Goal: Information Seeking & Learning: Learn about a topic

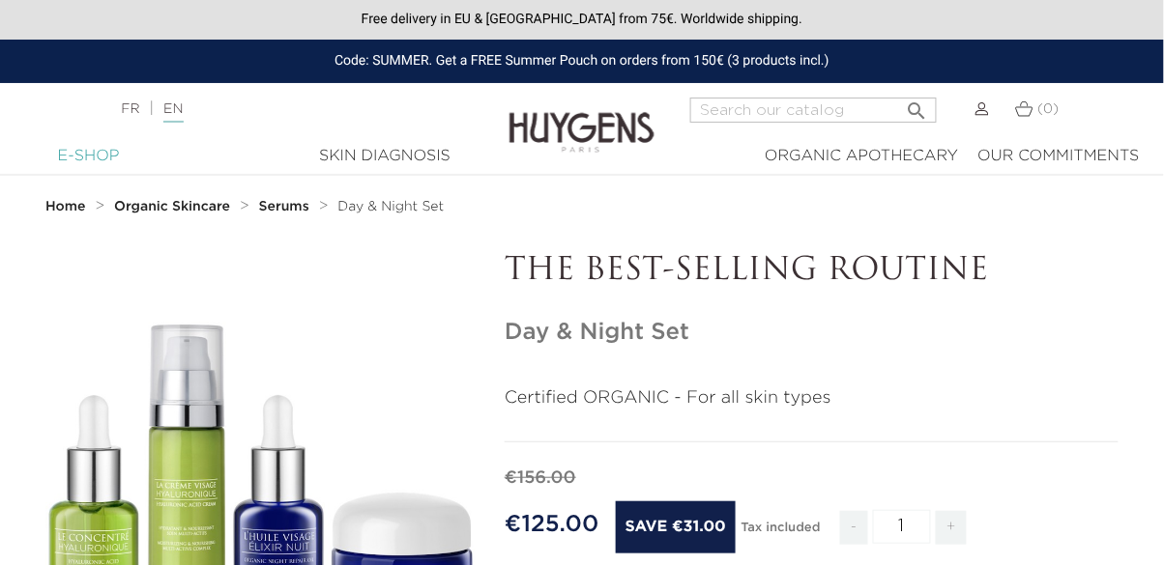
click at [106, 155] on div "E-Shop" at bounding box center [88, 156] width 129 height 23
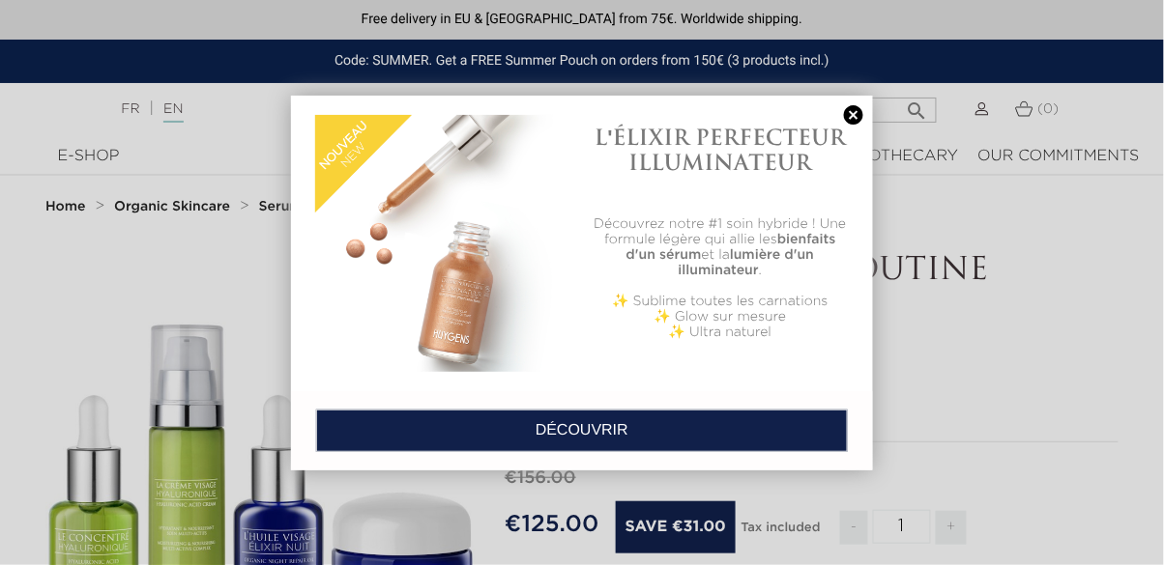
click at [851, 109] on link at bounding box center [853, 115] width 27 height 20
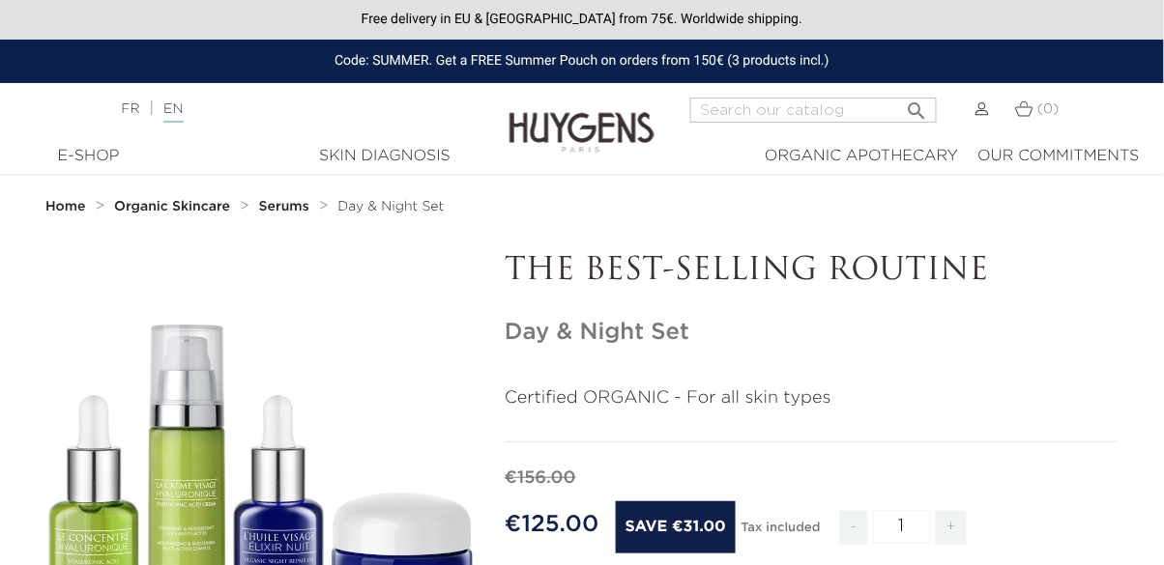
click at [65, 204] on strong "Home" at bounding box center [65, 207] width 41 height 14
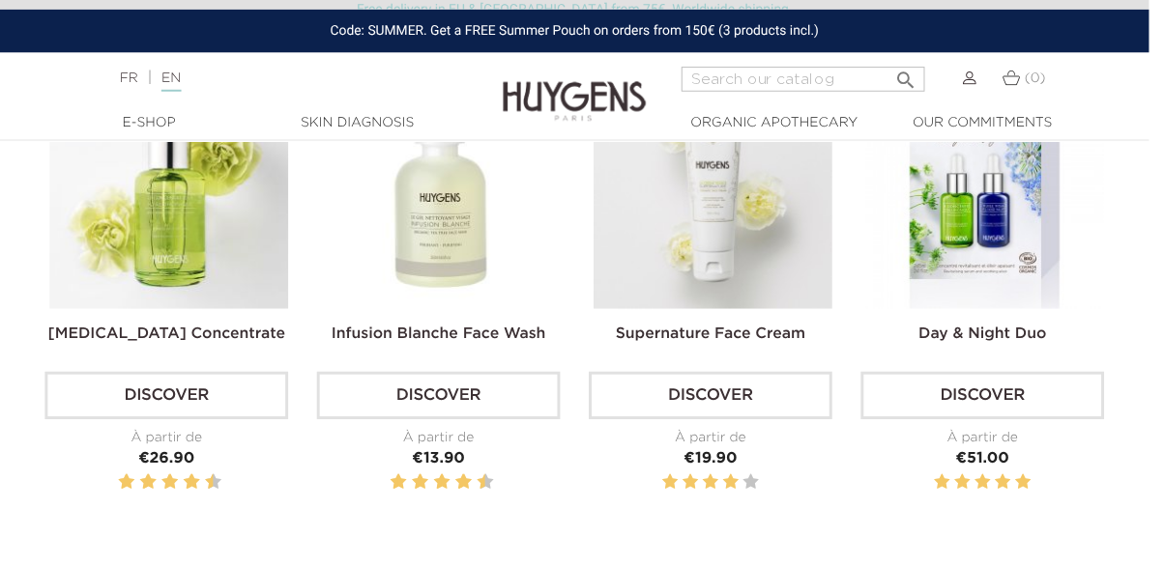
scroll to position [619, 0]
click at [464, 312] on img at bounding box center [447, 192] width 242 height 242
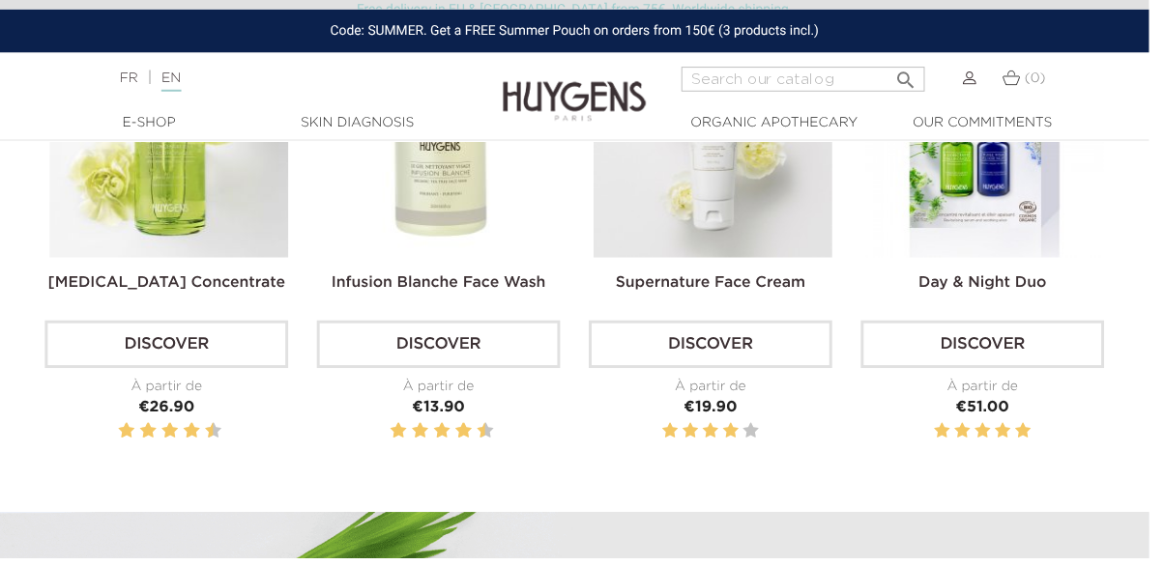
scroll to position [714, 0]
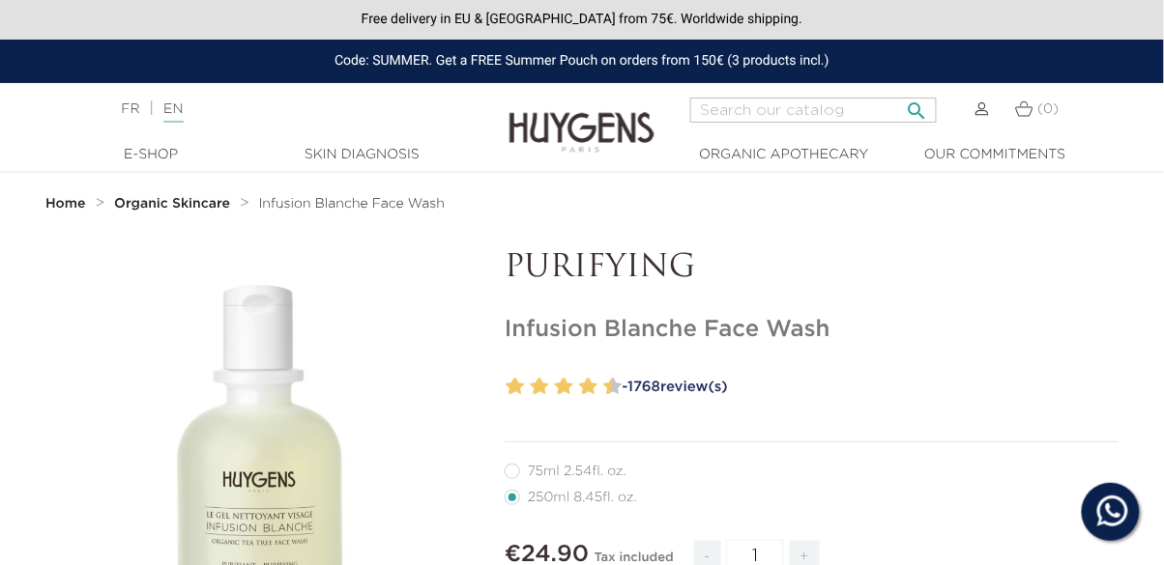
click at [777, 108] on input "Search" at bounding box center [813, 110] width 246 height 25
type input "Face wash"
click at [926, 107] on icon "" at bounding box center [917, 105] width 23 height 23
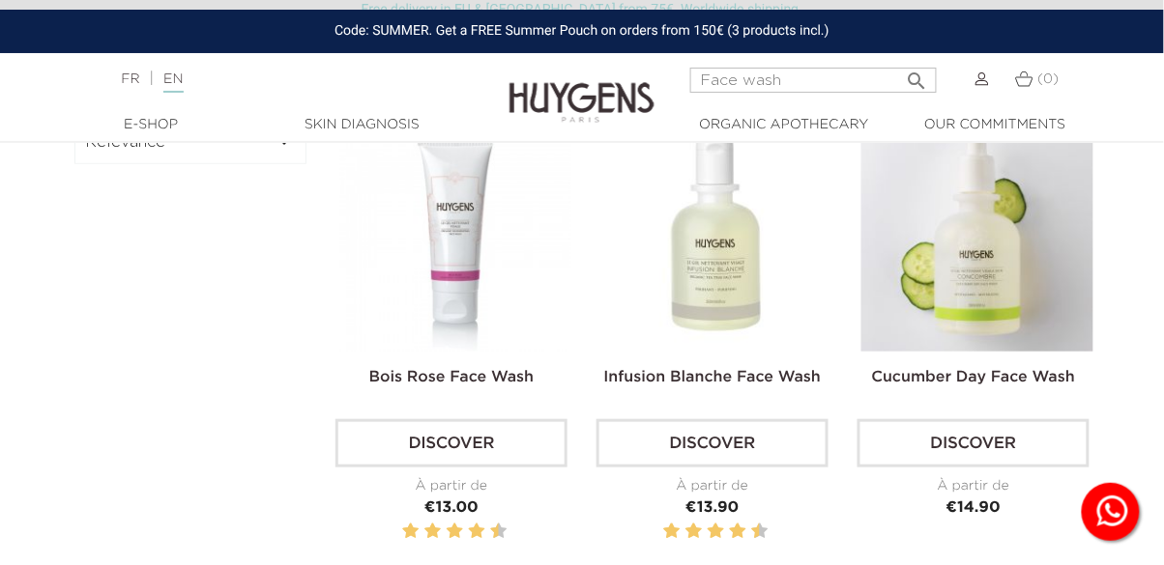
scroll to position [160, 0]
click at [0, 0] on img at bounding box center [0, 0] width 0 height 0
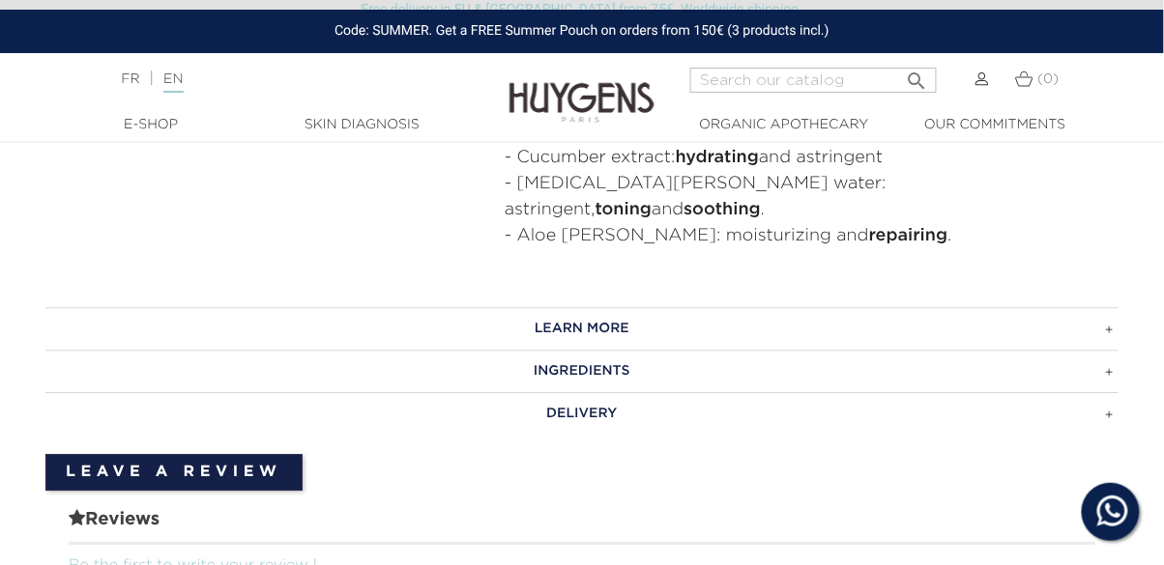
scroll to position [1083, 0]
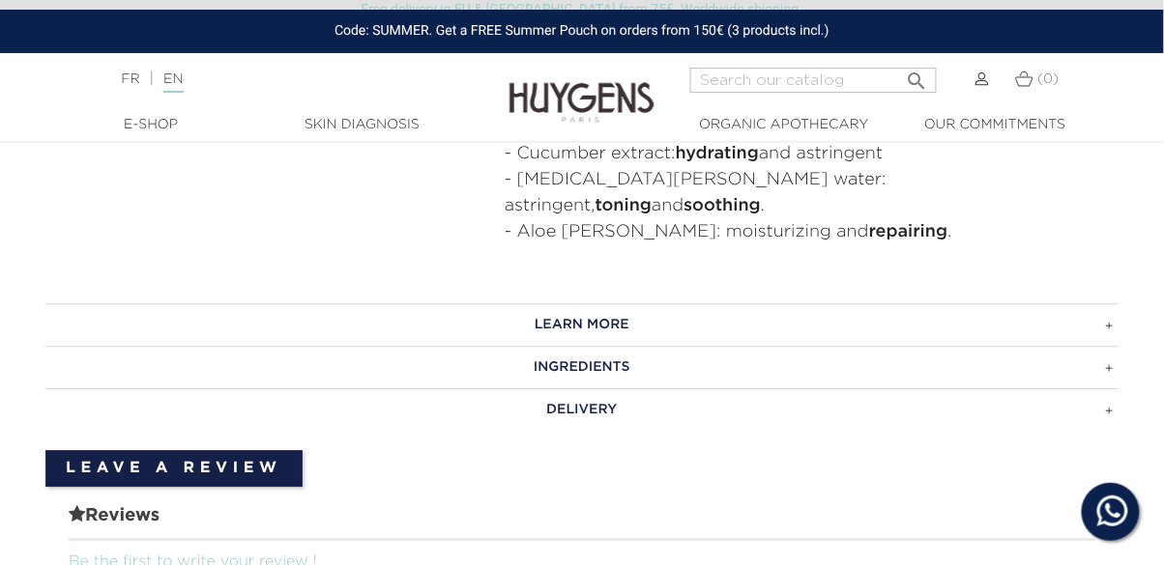
click at [863, 303] on h3 "LEARN MORE" at bounding box center [581, 324] width 1073 height 43
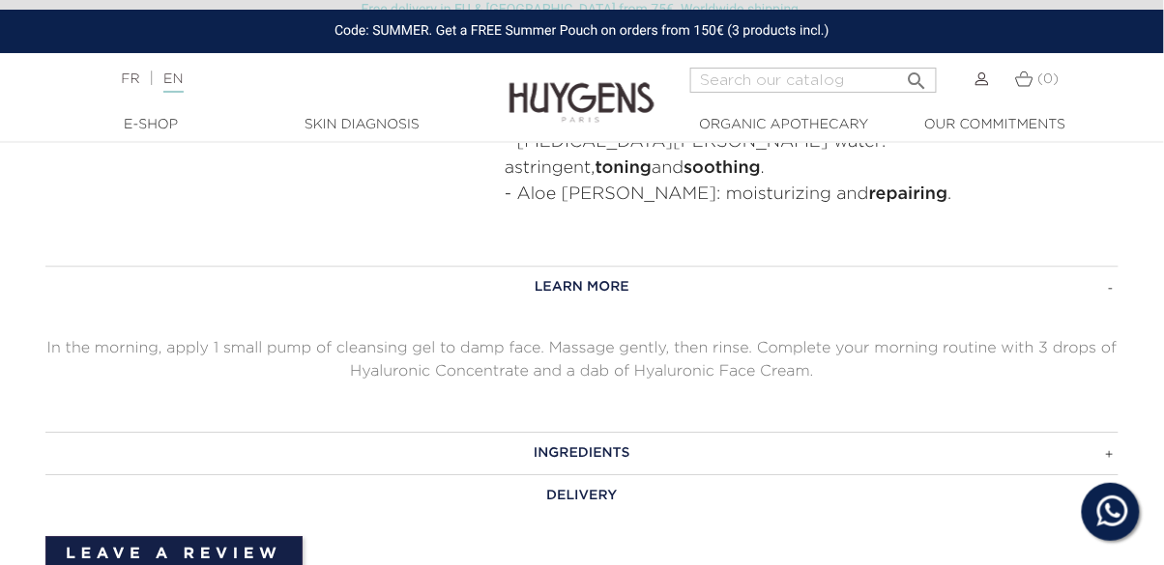
scroll to position [1122, 0]
click at [925, 431] on h3 "INGREDIENTS" at bounding box center [581, 452] width 1073 height 43
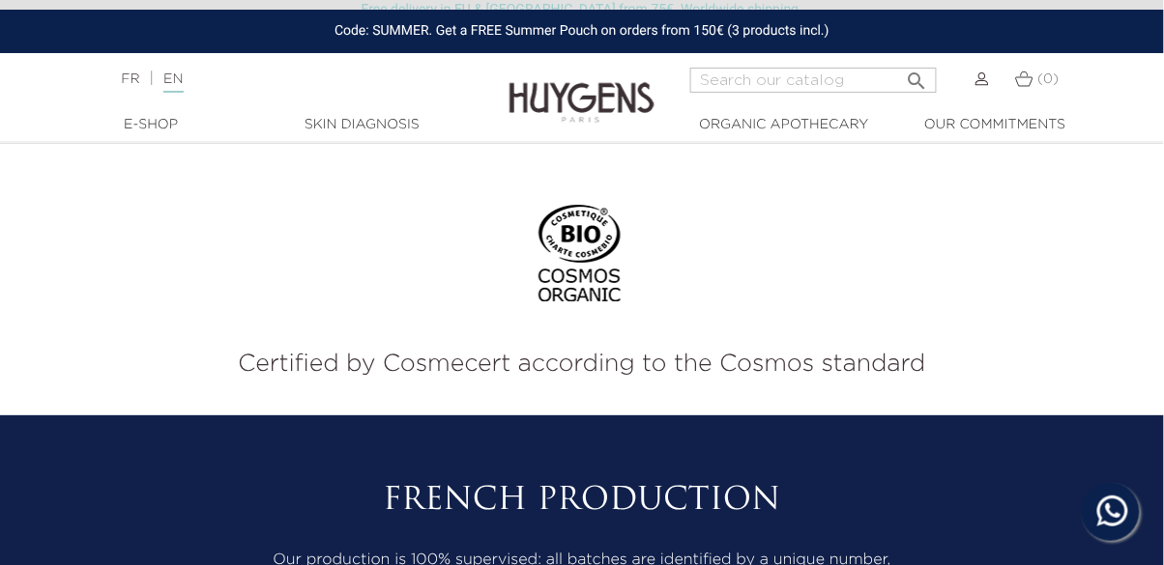
scroll to position [3586, 0]
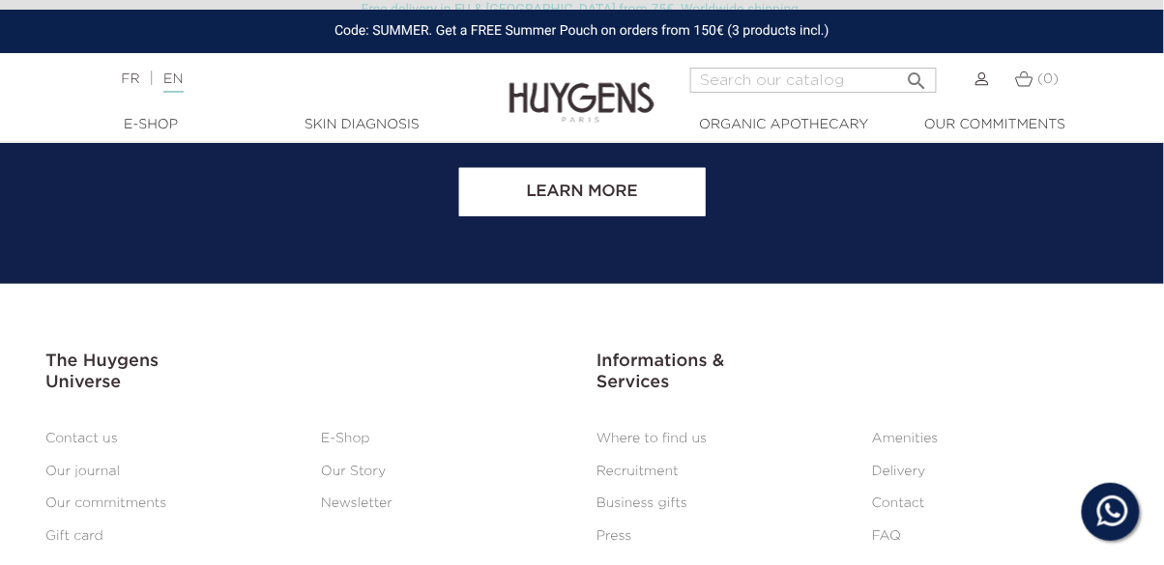
scroll to position [3670, 0]
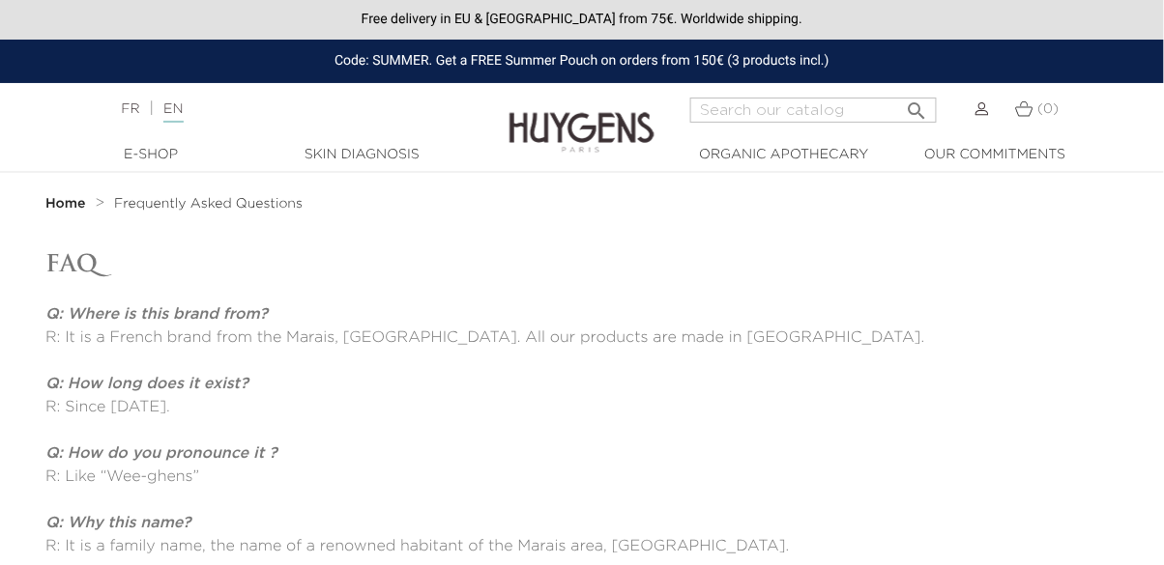
click at [593, 135] on img at bounding box center [581, 118] width 145 height 74
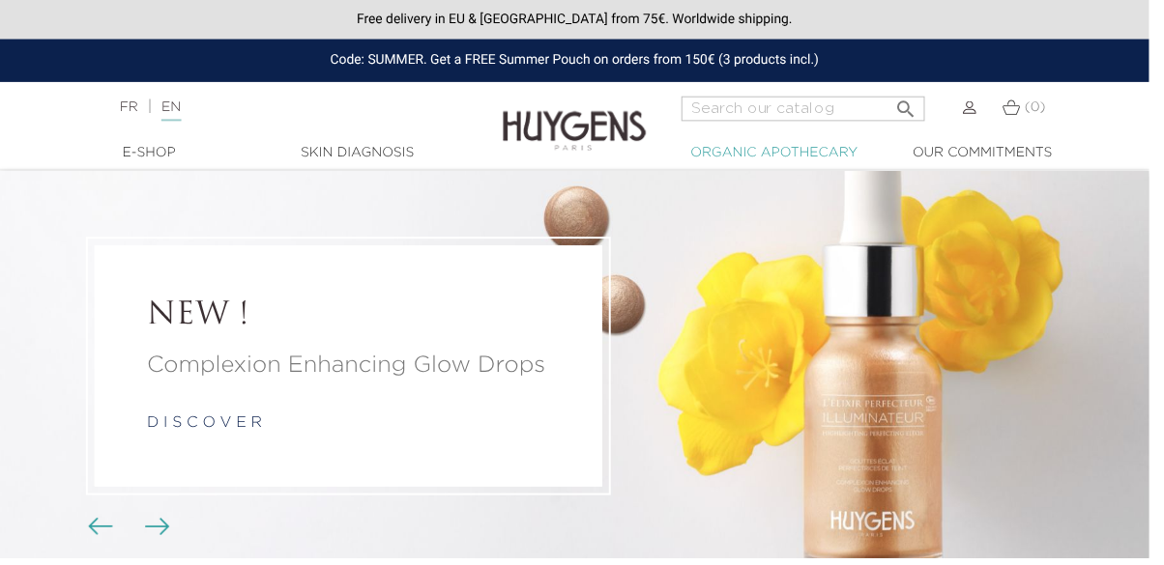
click at [803, 149] on link "  Organic Apothecary" at bounding box center [783, 155] width 193 height 20
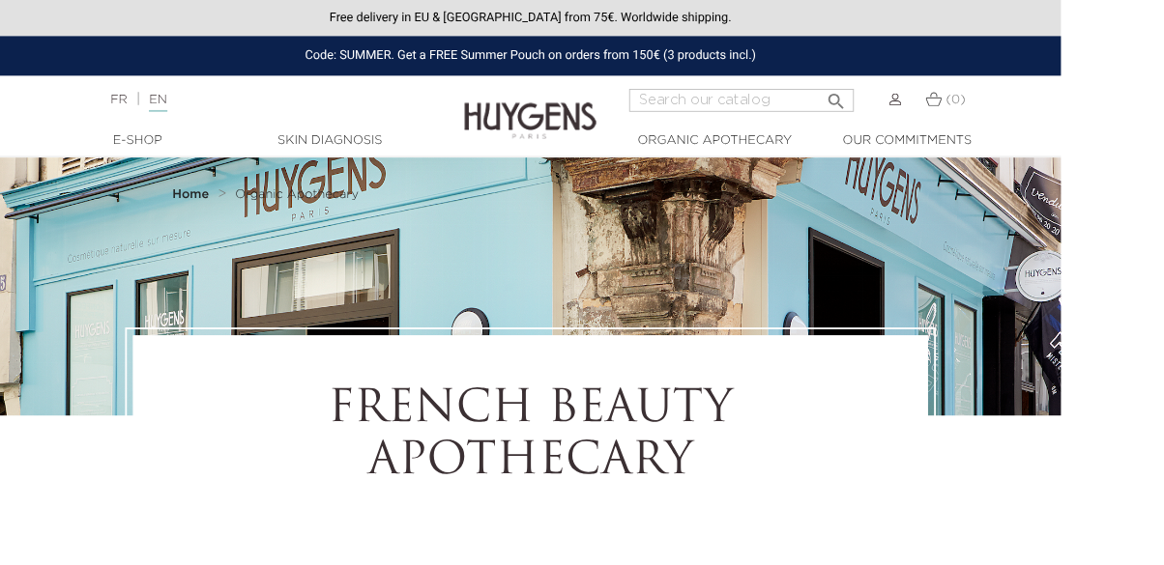
select select "FR"
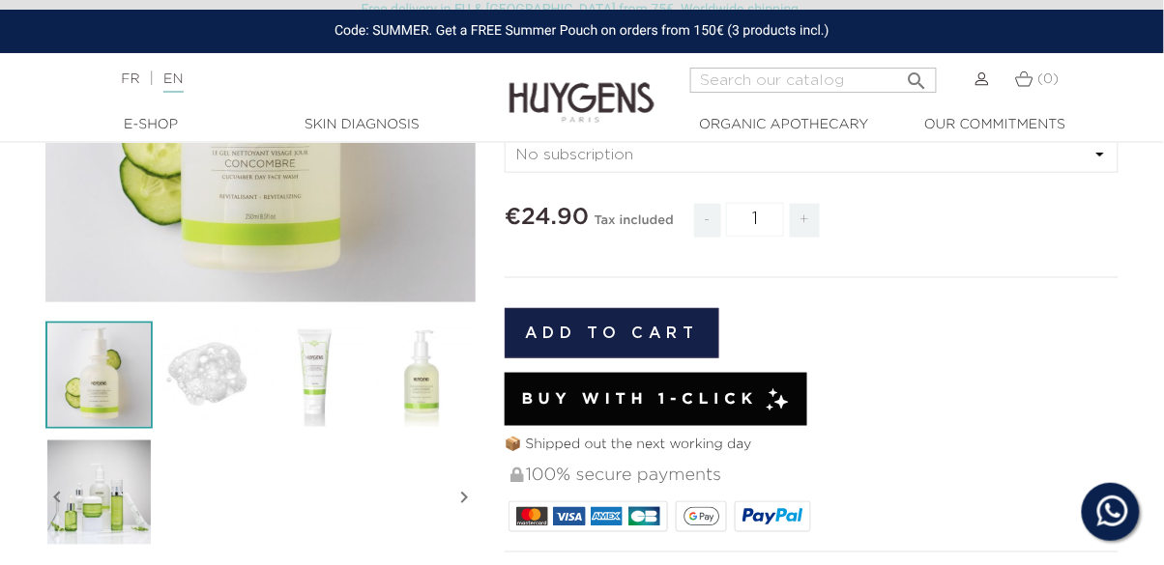
scroll to position [420, 0]
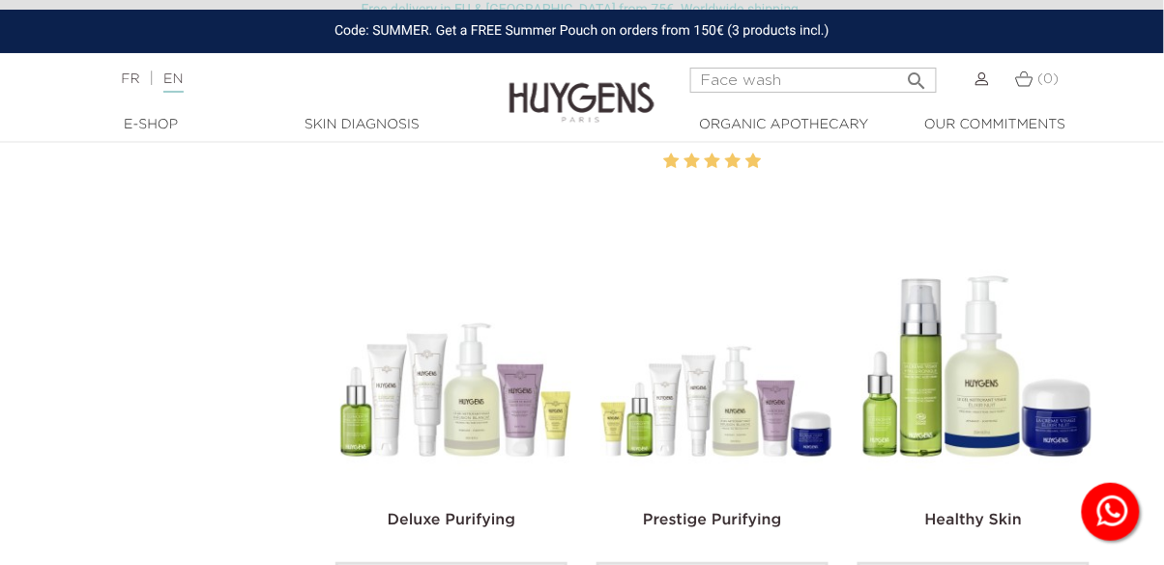
click at [992, 404] on img at bounding box center [977, 379] width 232 height 232
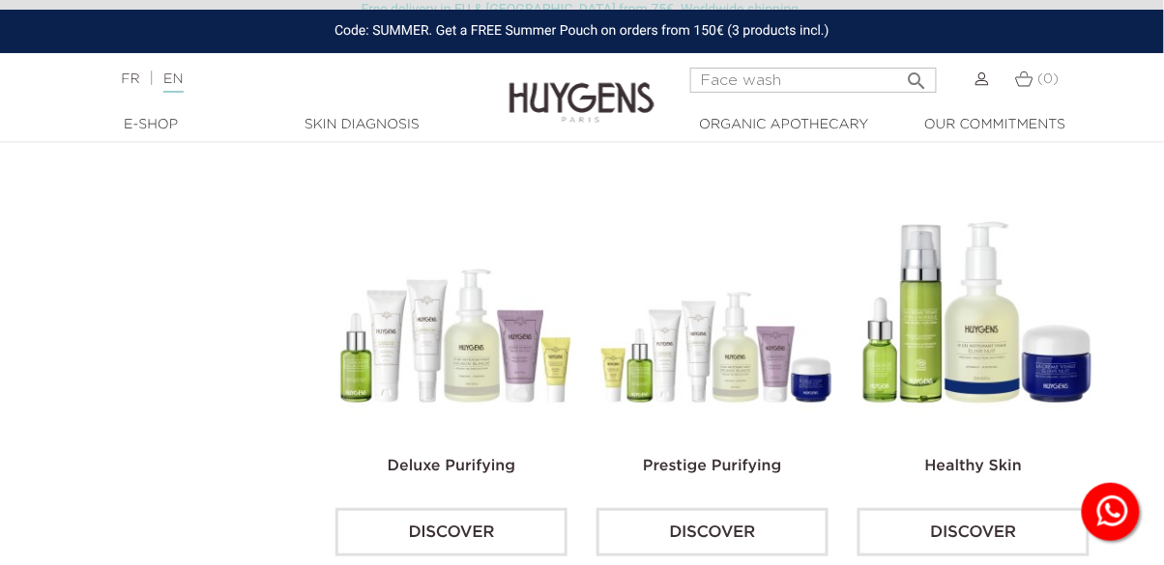
scroll to position [1649, 0]
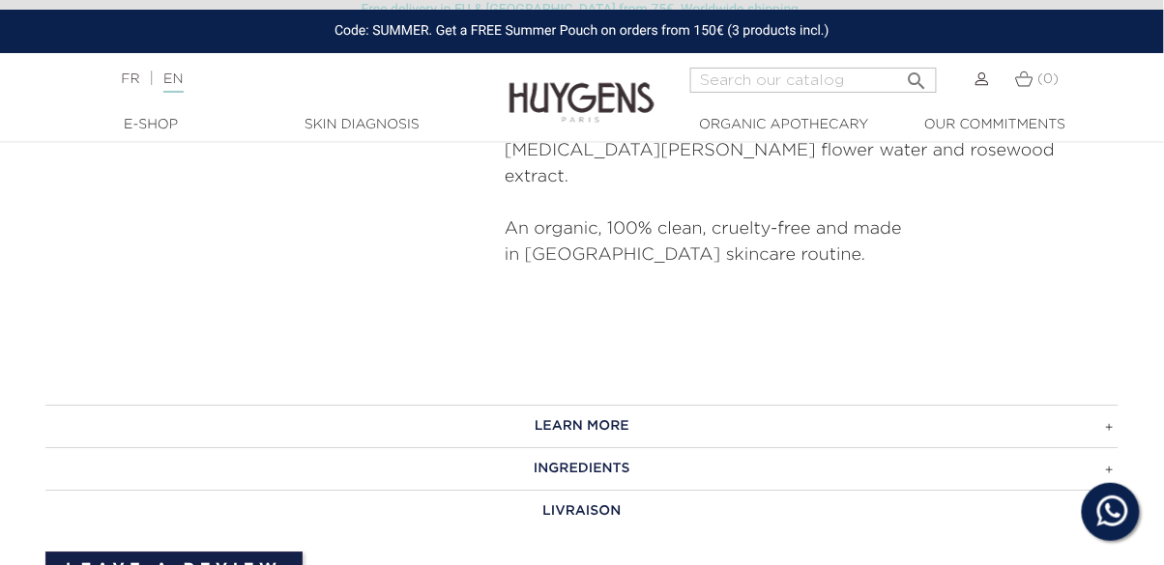
scroll to position [1088, 0]
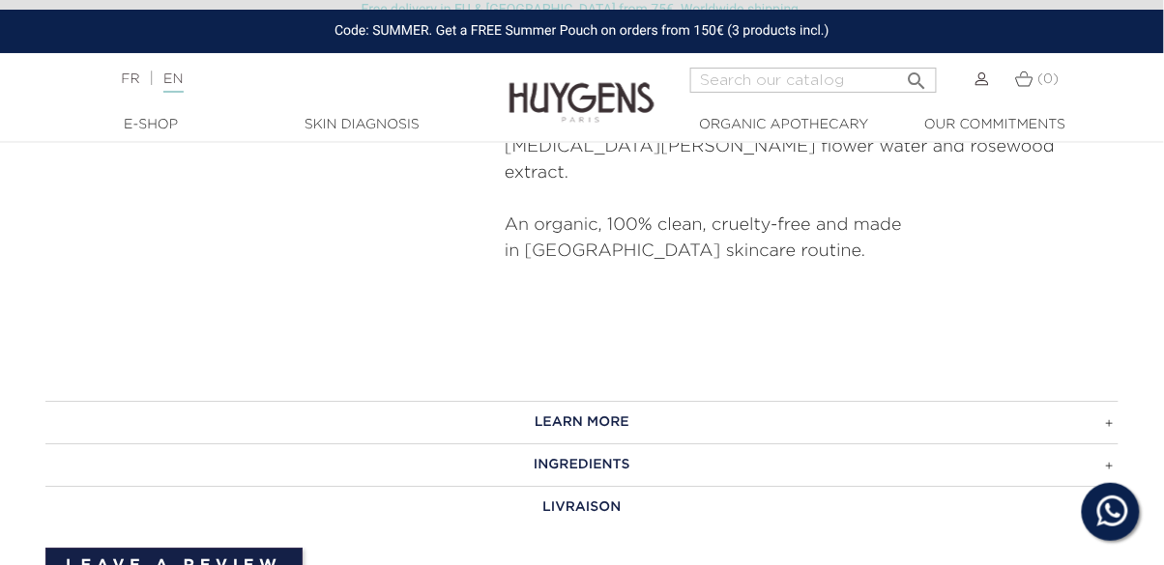
click at [1073, 401] on h3 "LEARN MORE" at bounding box center [581, 422] width 1073 height 43
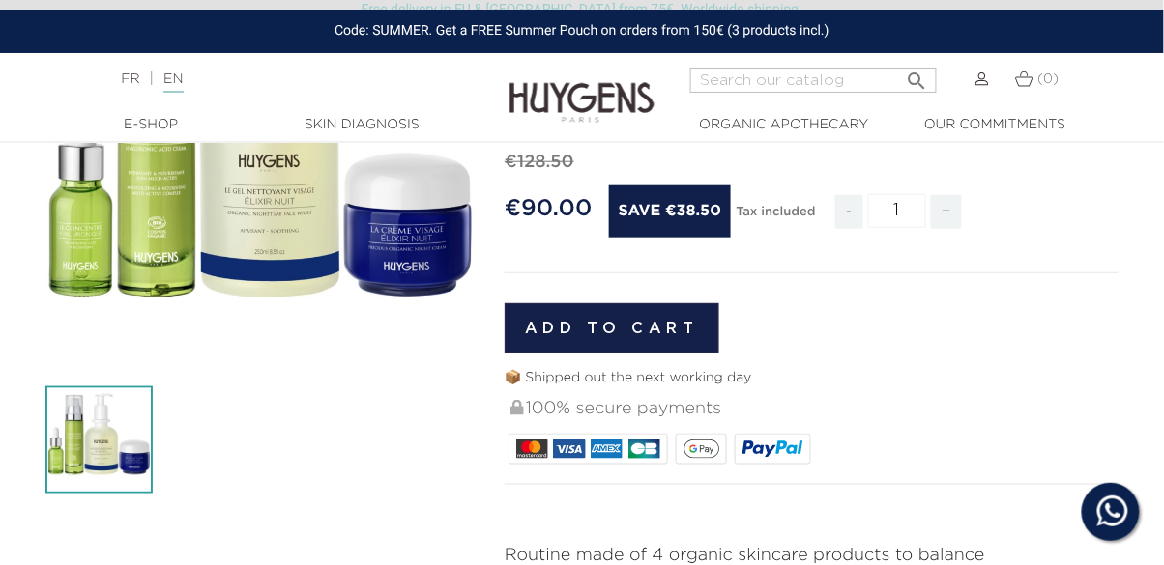
scroll to position [315, 0]
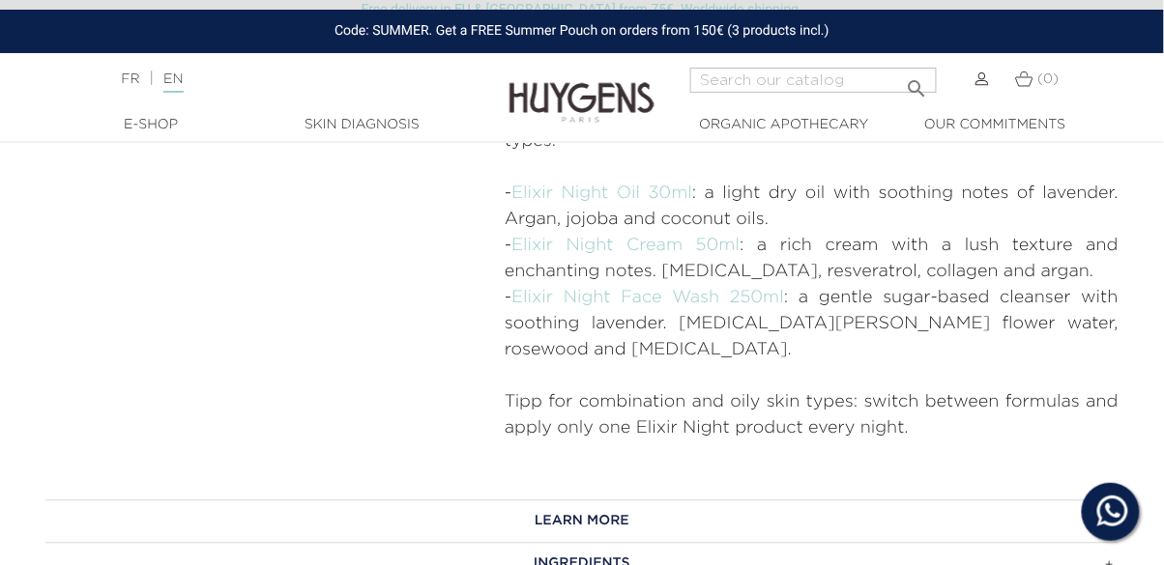
scroll to position [902, 0]
click at [982, 498] on h3 "LEARN MORE" at bounding box center [581, 519] width 1073 height 43
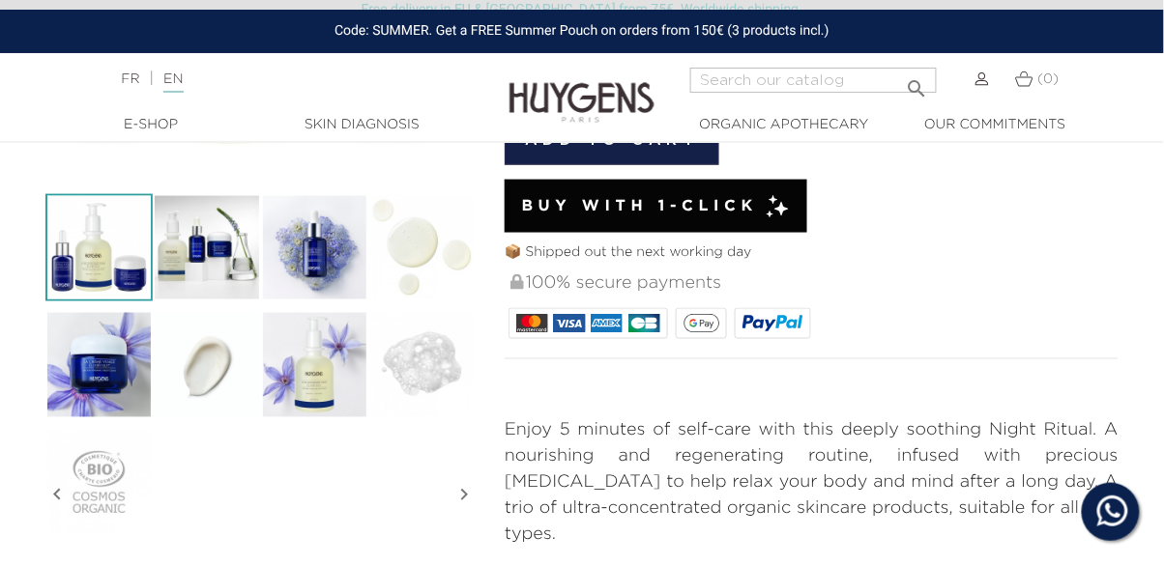
scroll to position [0, 0]
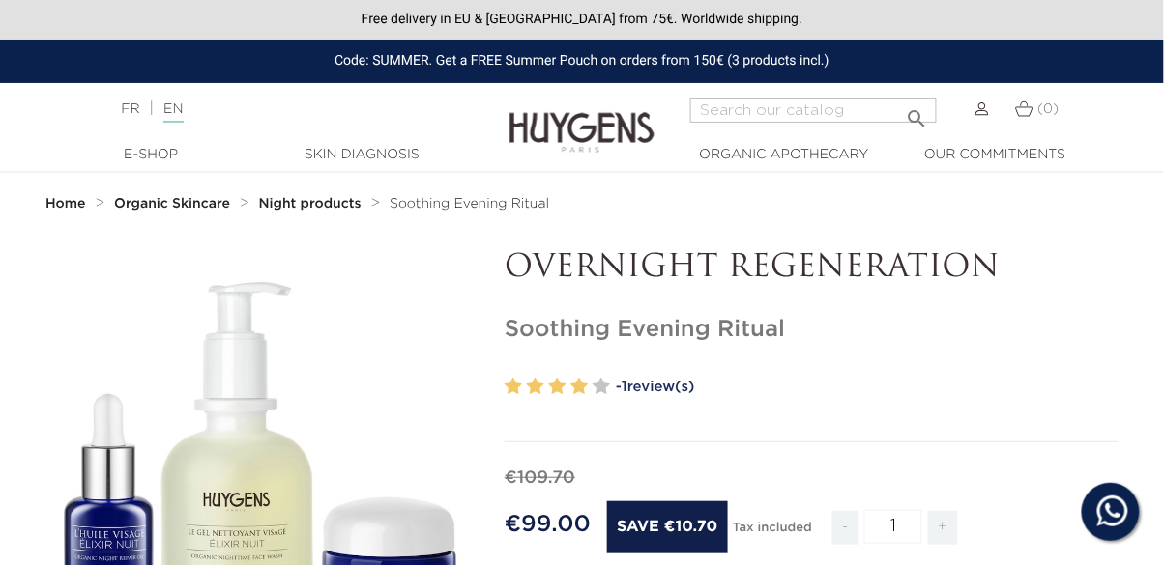
click at [685, 399] on link "- 1 review(s)" at bounding box center [867, 387] width 503 height 29
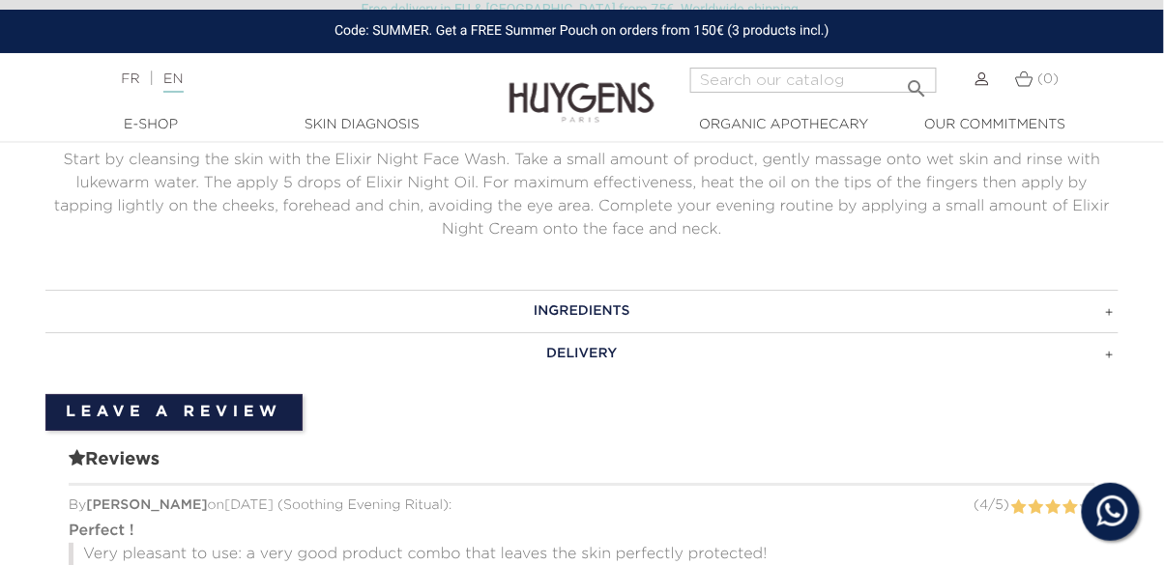
scroll to position [1315, 0]
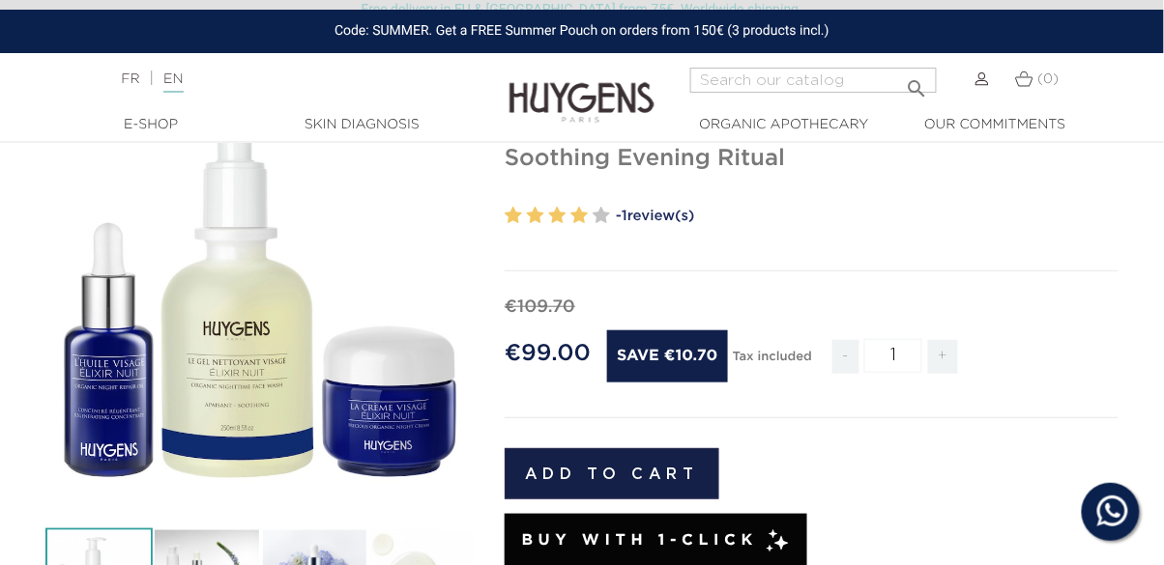
scroll to position [186, 0]
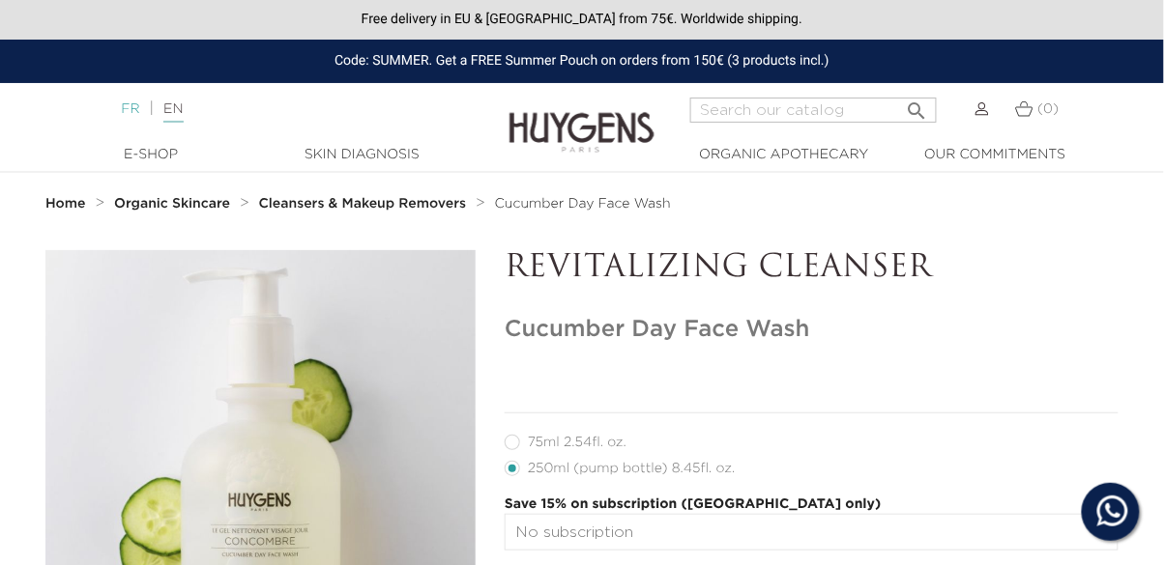
click at [122, 105] on link "FR" at bounding box center [130, 109] width 18 height 14
